Goal: Check status: Check status

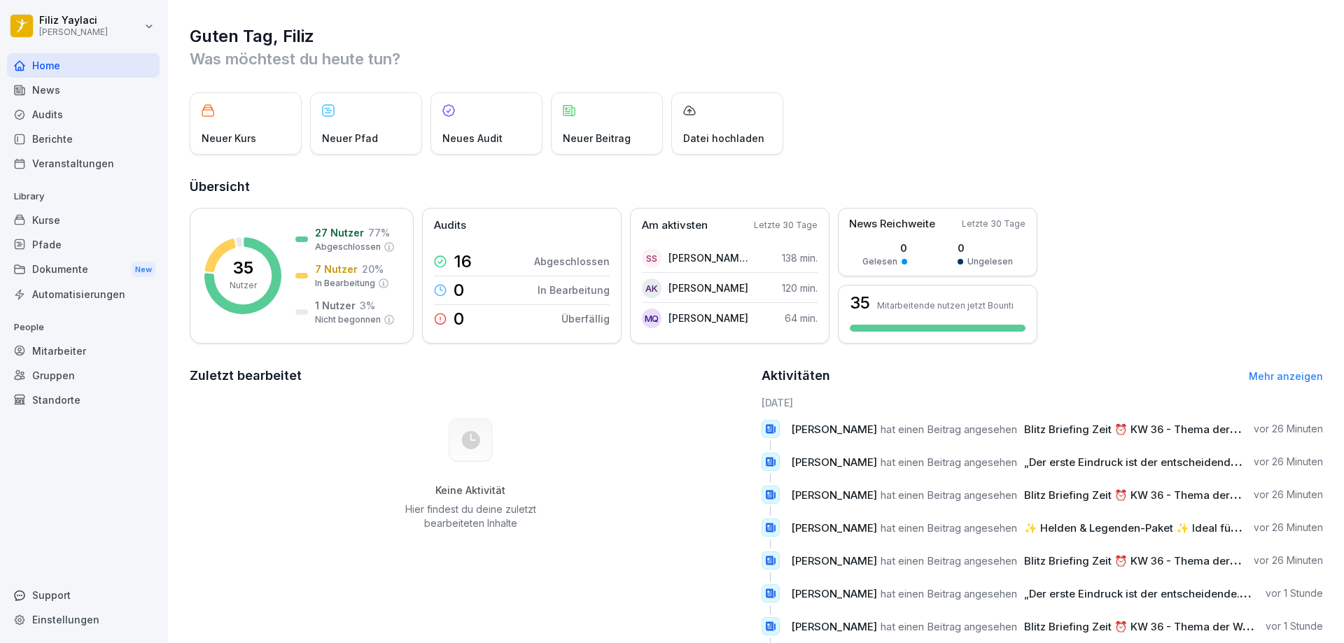
click at [94, 352] on div "Mitarbeiter" at bounding box center [83, 351] width 153 height 25
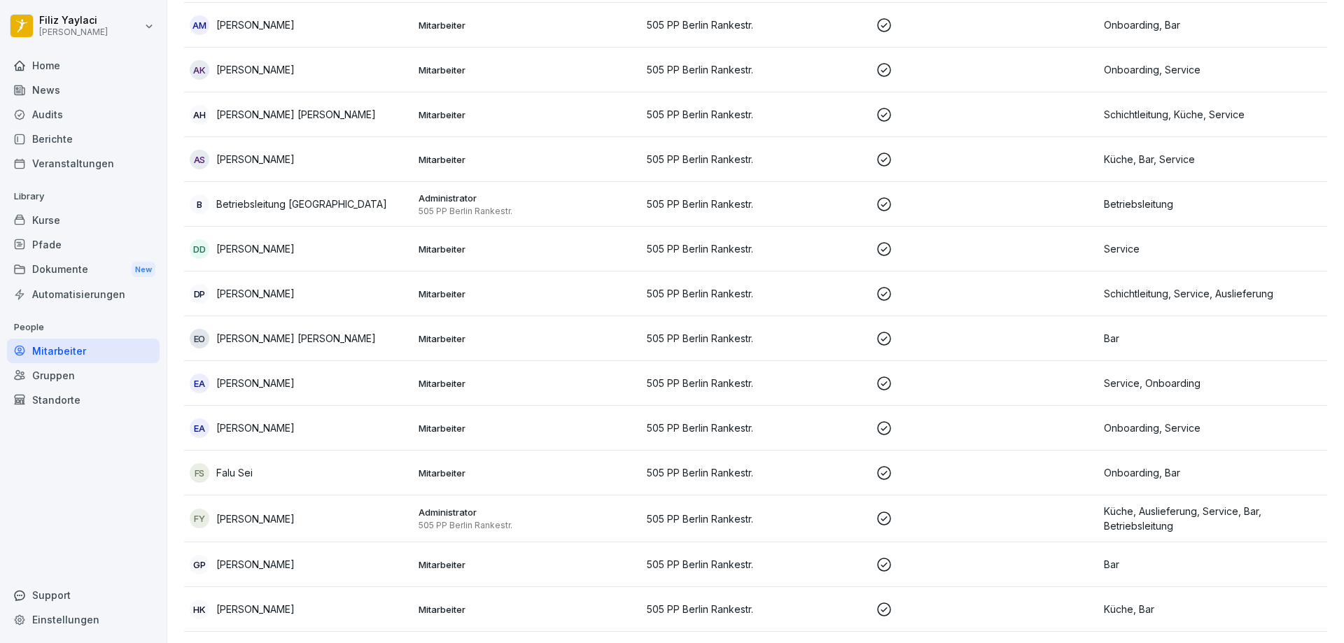
scroll to position [267, 0]
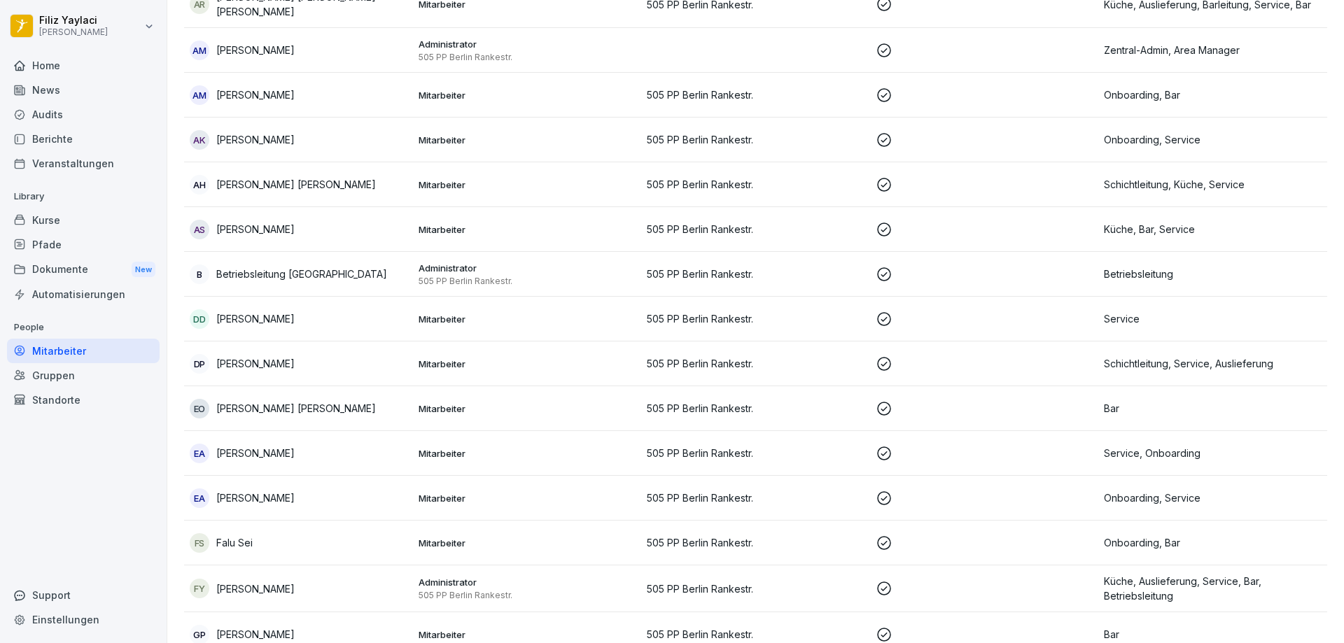
click at [446, 134] on p "Mitarbeiter" at bounding box center [528, 140] width 218 height 13
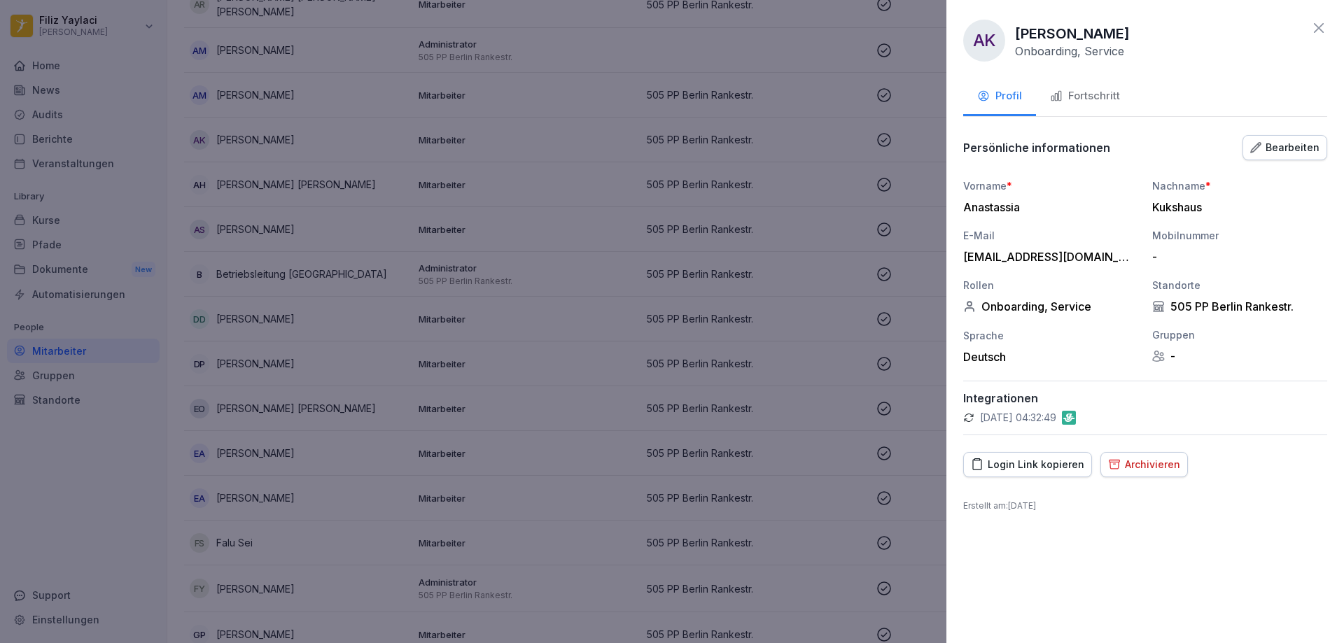
click at [1094, 94] on div "Fortschritt" at bounding box center [1085, 96] width 70 height 16
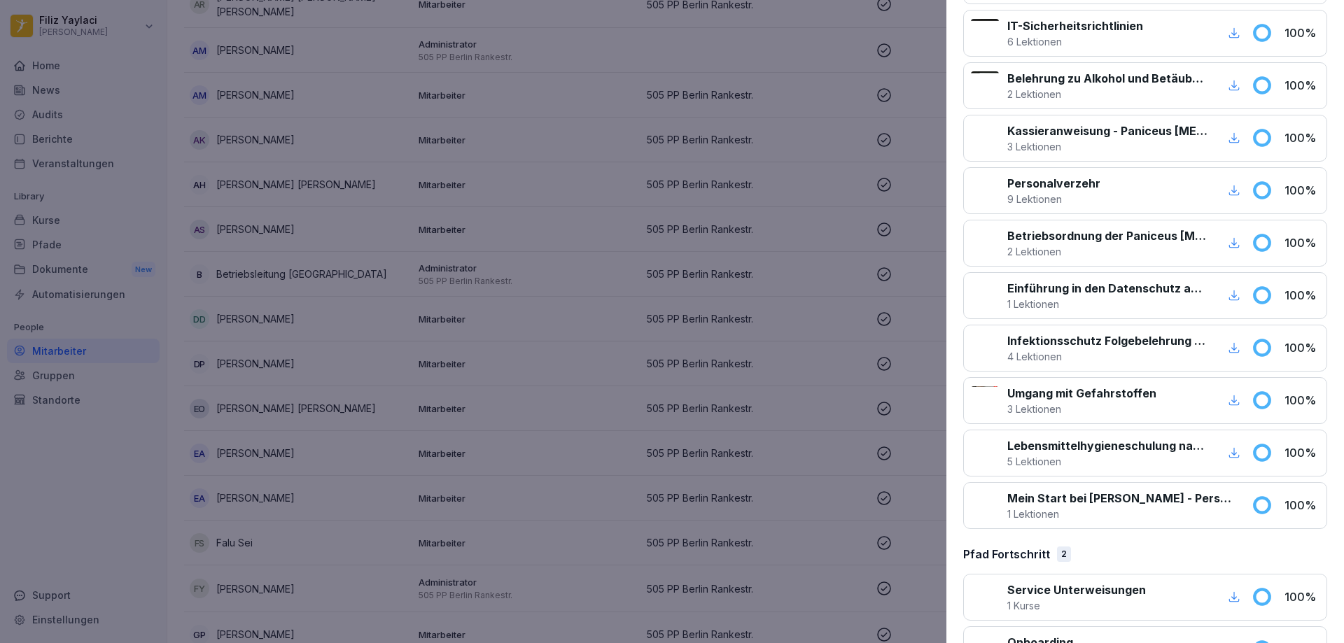
scroll to position [330, 0]
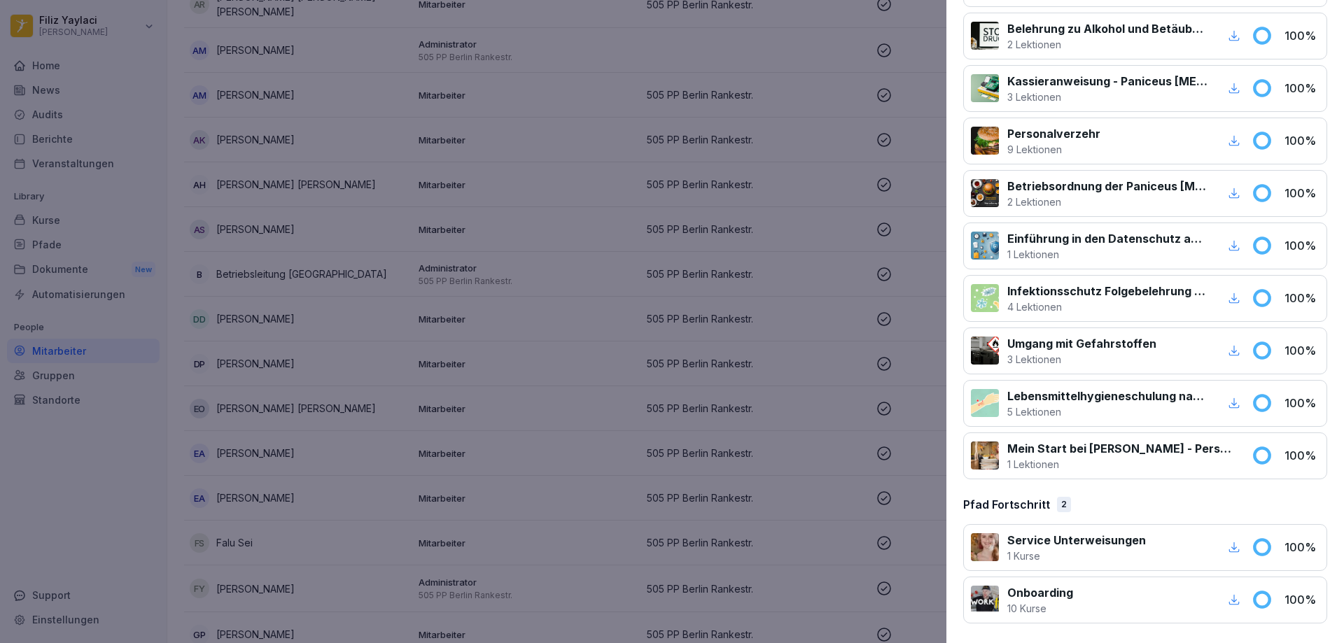
click at [1124, 603] on div at bounding box center [1149, 601] width 135 height 32
click at [1229, 601] on icon "button" at bounding box center [1234, 600] width 11 height 11
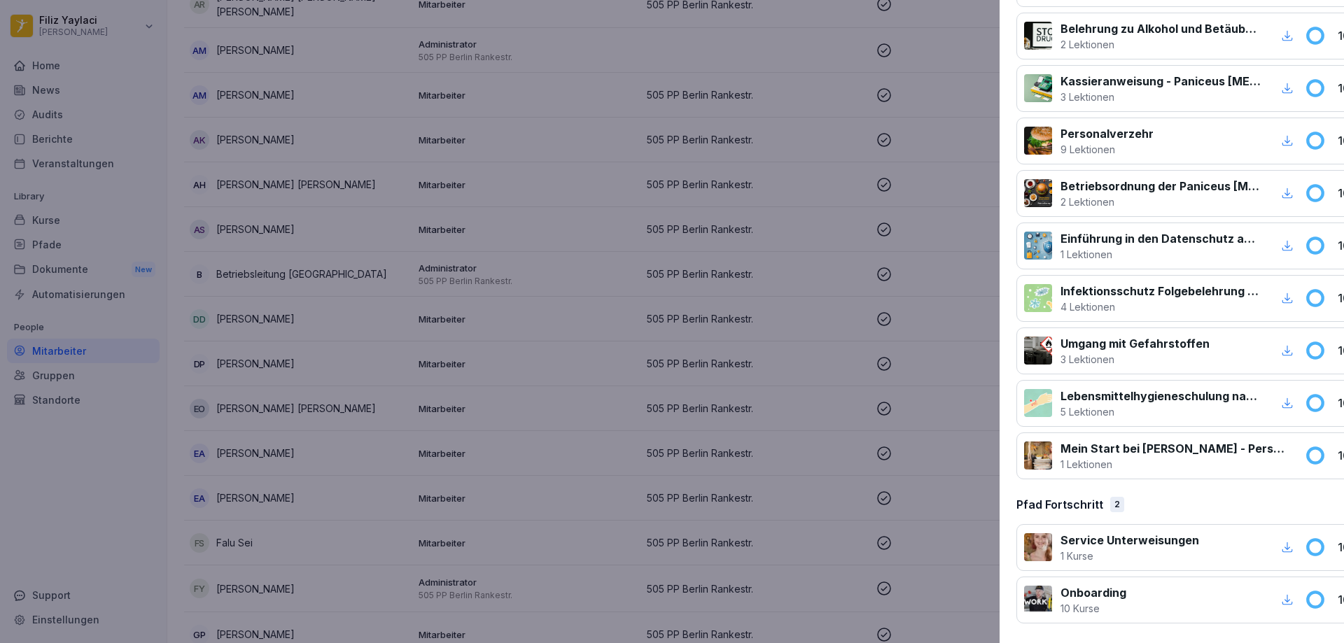
click at [594, 242] on div at bounding box center [672, 321] width 1344 height 643
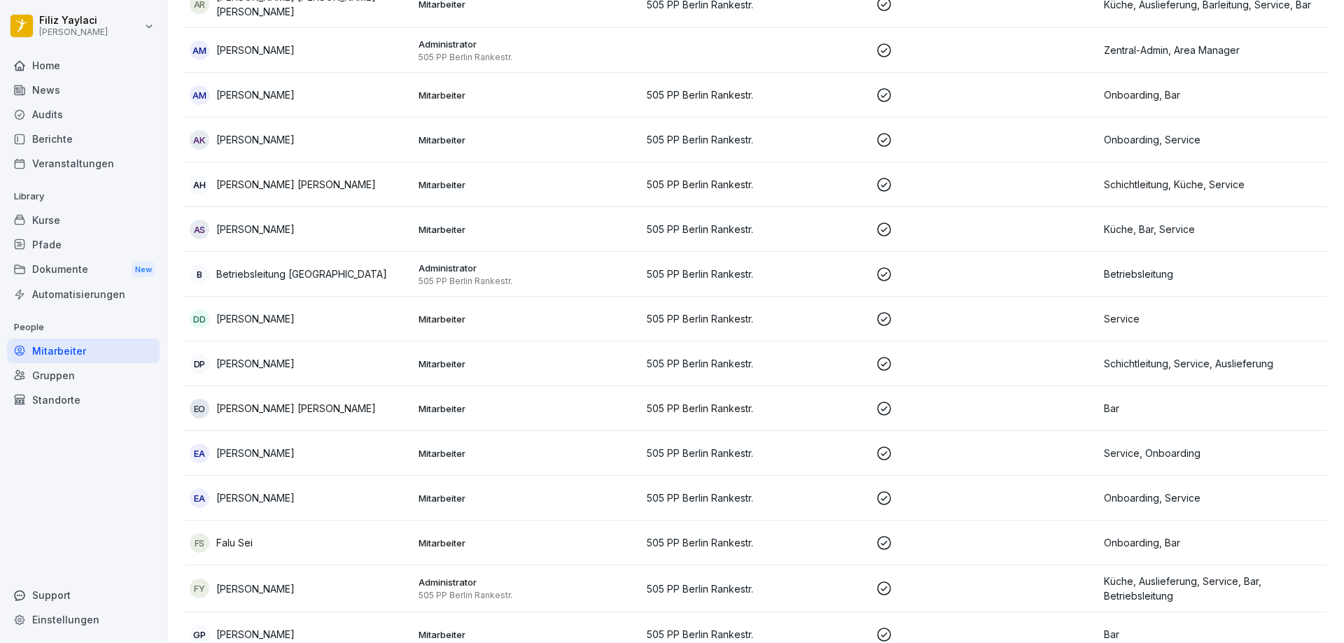
click at [501, 85] on td "Mitarbeiter" at bounding box center [527, 95] width 229 height 45
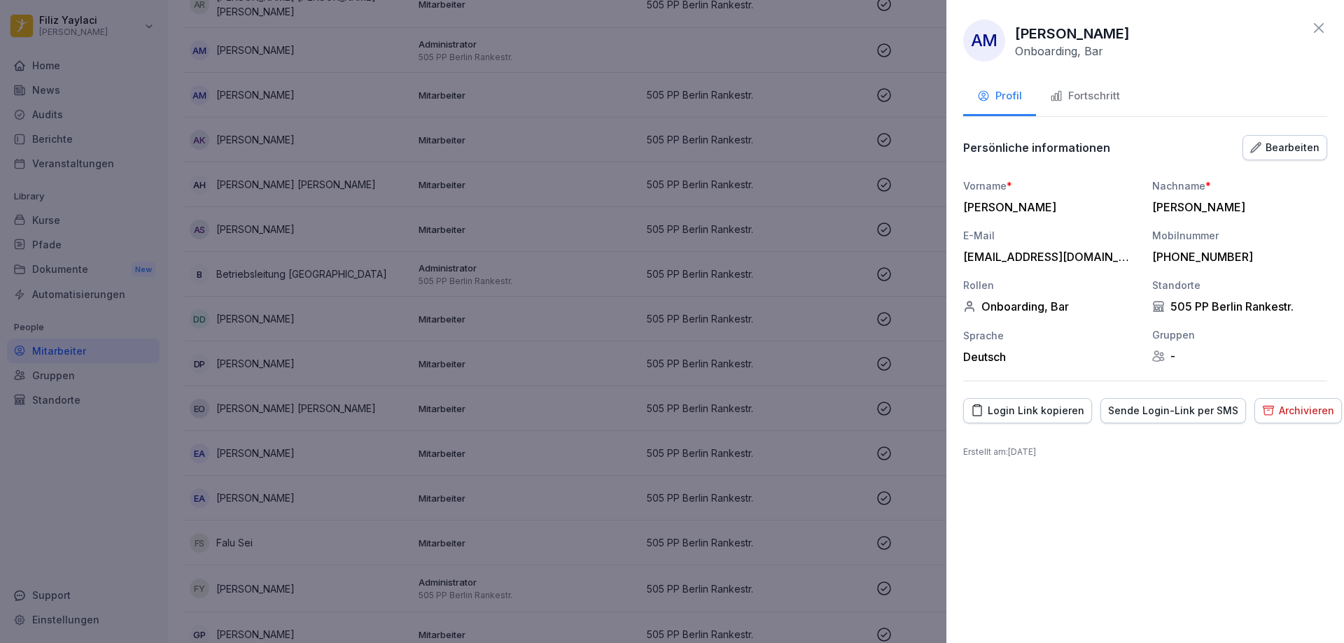
click at [1076, 93] on div "Fortschritt" at bounding box center [1085, 96] width 70 height 16
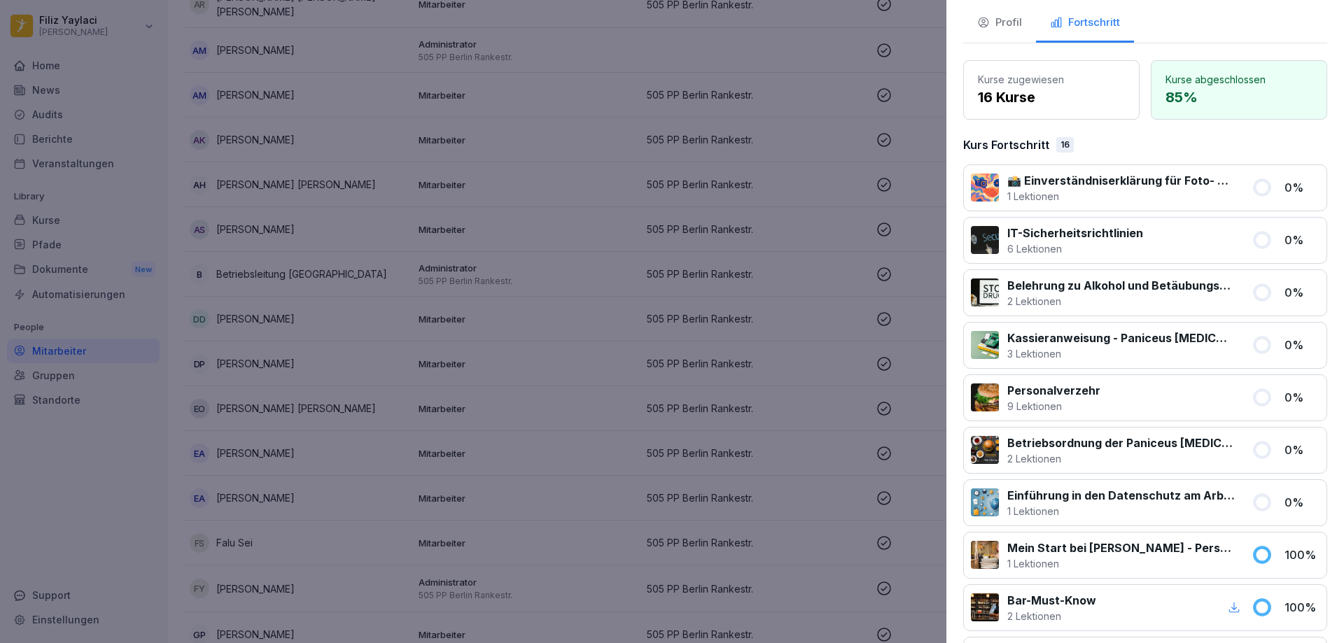
scroll to position [0, 0]
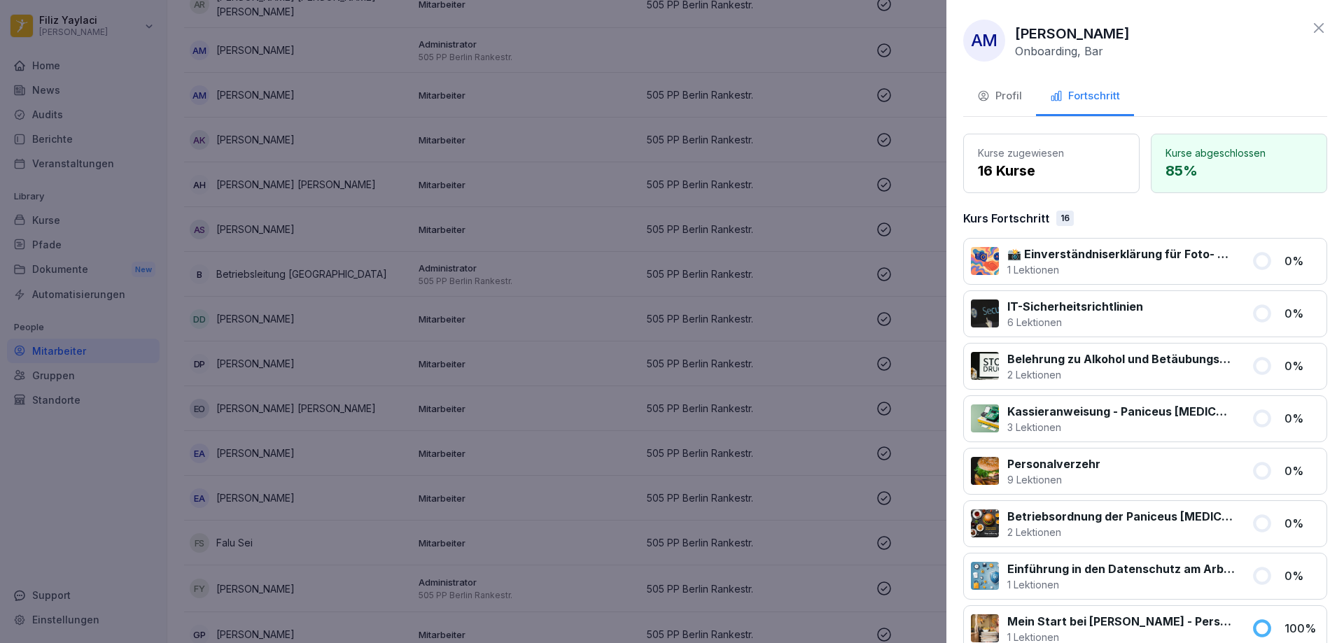
drag, startPoint x: 599, startPoint y: 202, endPoint x: 676, endPoint y: 181, distance: 79.6
click at [598, 202] on div at bounding box center [672, 321] width 1344 height 643
